Goal: Navigation & Orientation: Find specific page/section

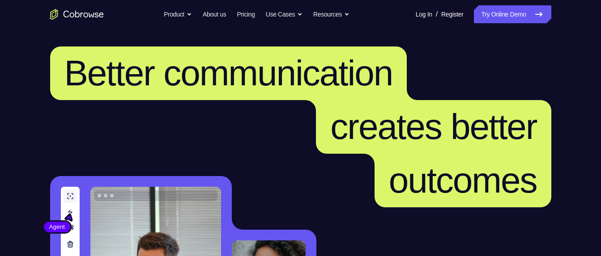
click at [542, 13] on icon at bounding box center [538, 14] width 11 height 11
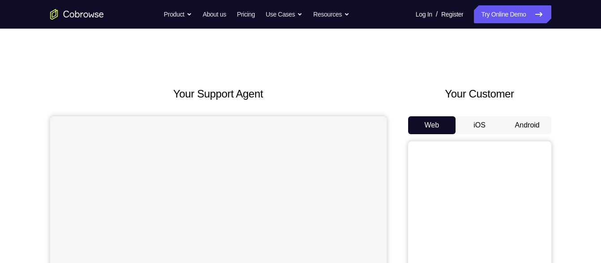
click at [529, 120] on button "Android" at bounding box center [527, 125] width 48 height 18
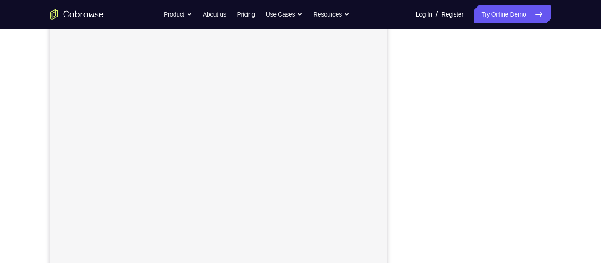
scroll to position [124, 0]
